Goal: Download file/media

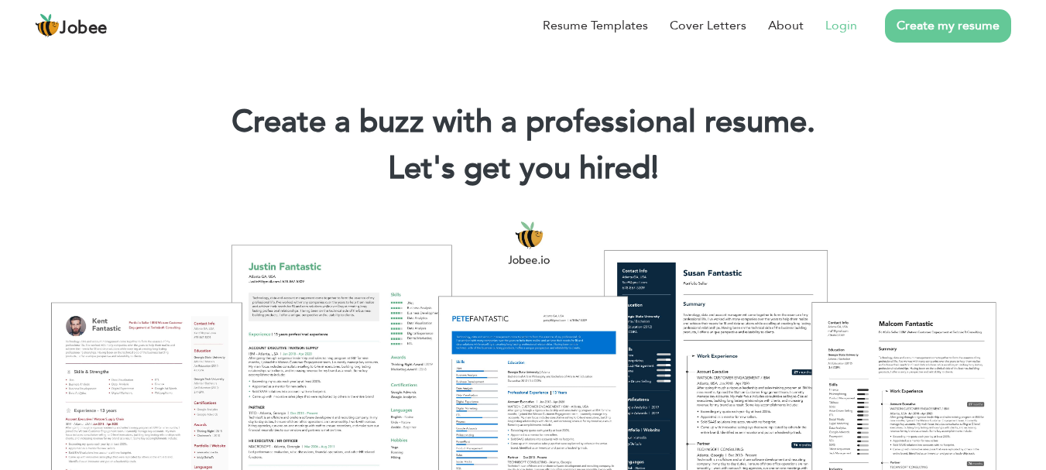
click at [846, 33] on link "Login" at bounding box center [842, 25] width 32 height 19
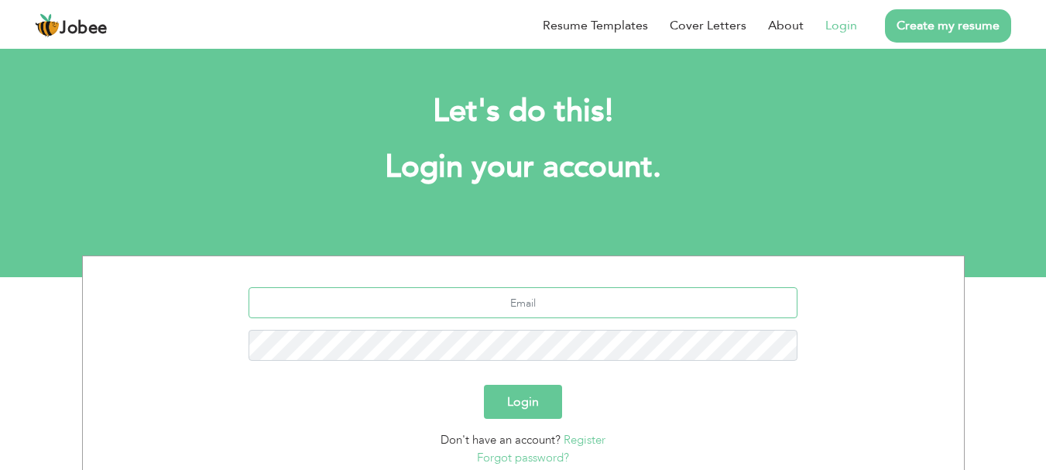
click at [532, 309] on input "text" at bounding box center [523, 302] width 549 height 31
type input "[EMAIL_ADDRESS][DOMAIN_NAME]"
click at [484, 385] on button "Login" at bounding box center [523, 402] width 78 height 34
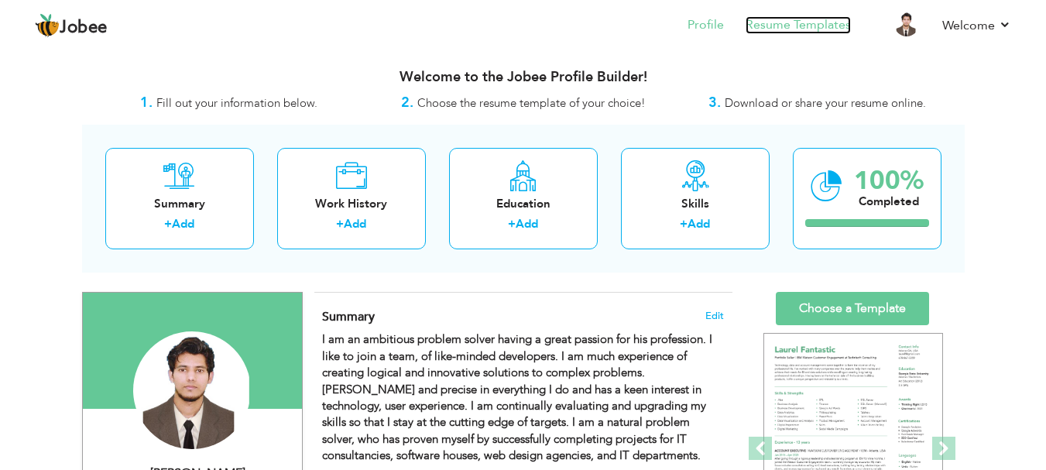
click at [802, 24] on link "Resume Templates" at bounding box center [798, 25] width 105 height 18
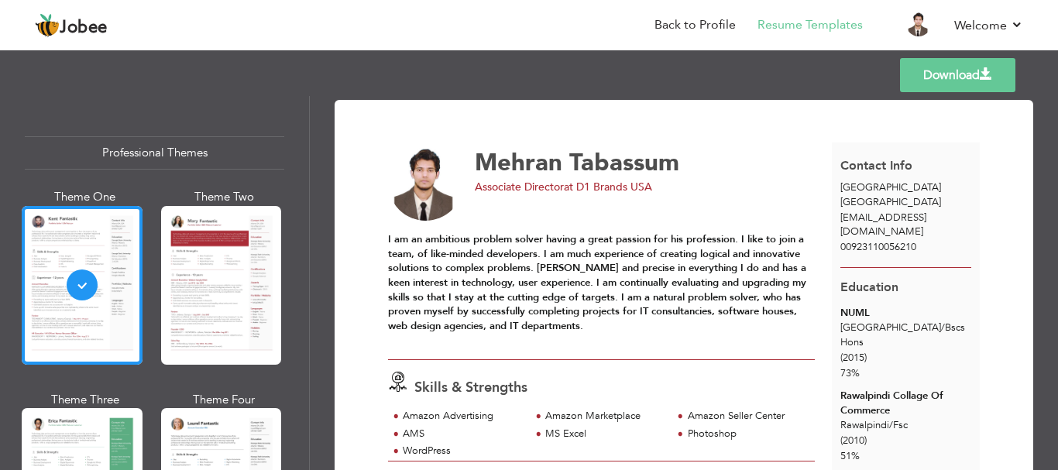
click at [993, 67] on link "Download" at bounding box center [957, 75] width 115 height 34
